Goal: Transaction & Acquisition: Purchase product/service

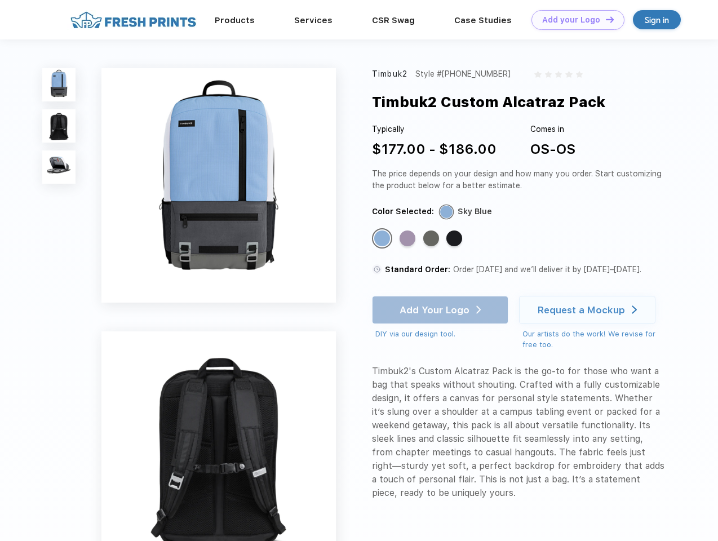
click at [574, 20] on link "Add your Logo Design Tool" at bounding box center [577, 20] width 93 height 20
click at [0, 0] on div "Design Tool" at bounding box center [0, 0] width 0 height 0
click at [605, 19] on link "Add your Logo Design Tool" at bounding box center [577, 20] width 93 height 20
click at [59, 85] on img at bounding box center [58, 84] width 33 height 33
click at [59, 126] on img at bounding box center [58, 125] width 33 height 33
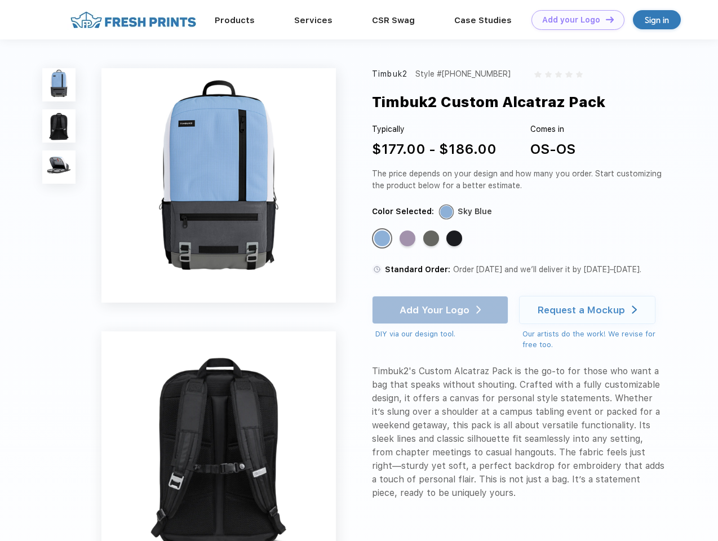
click at [59, 167] on img at bounding box center [58, 166] width 33 height 33
click at [383, 239] on div "Standard Color" at bounding box center [382, 238] width 16 height 16
click at [409, 239] on div "Standard Color" at bounding box center [408, 238] width 16 height 16
click at [432, 239] on div "Standard Color" at bounding box center [431, 238] width 16 height 16
click at [455, 239] on div "Standard Color" at bounding box center [454, 238] width 16 height 16
